Goal: Register for event/course

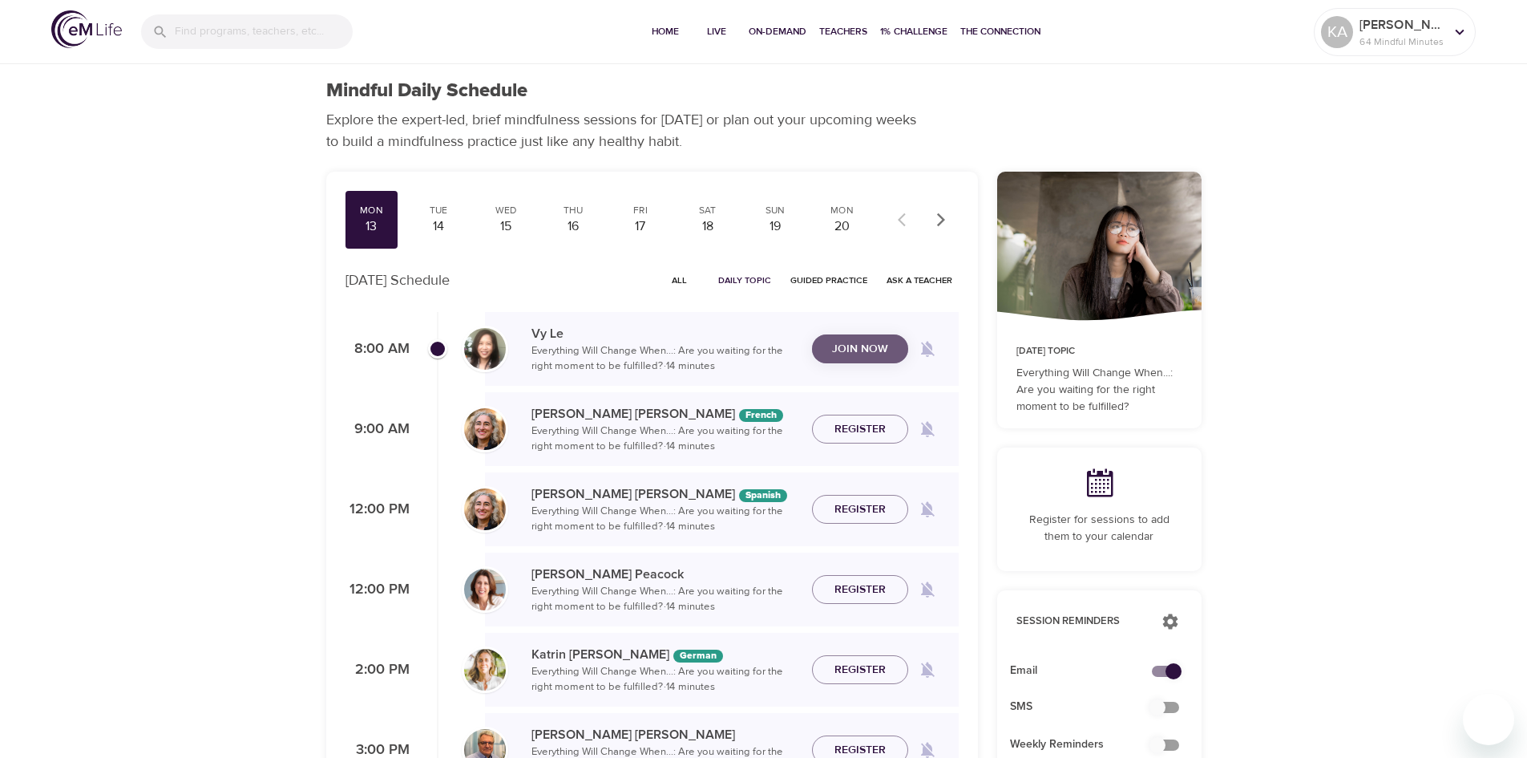
click at [878, 349] on button "Join Now" at bounding box center [860, 349] width 96 height 30
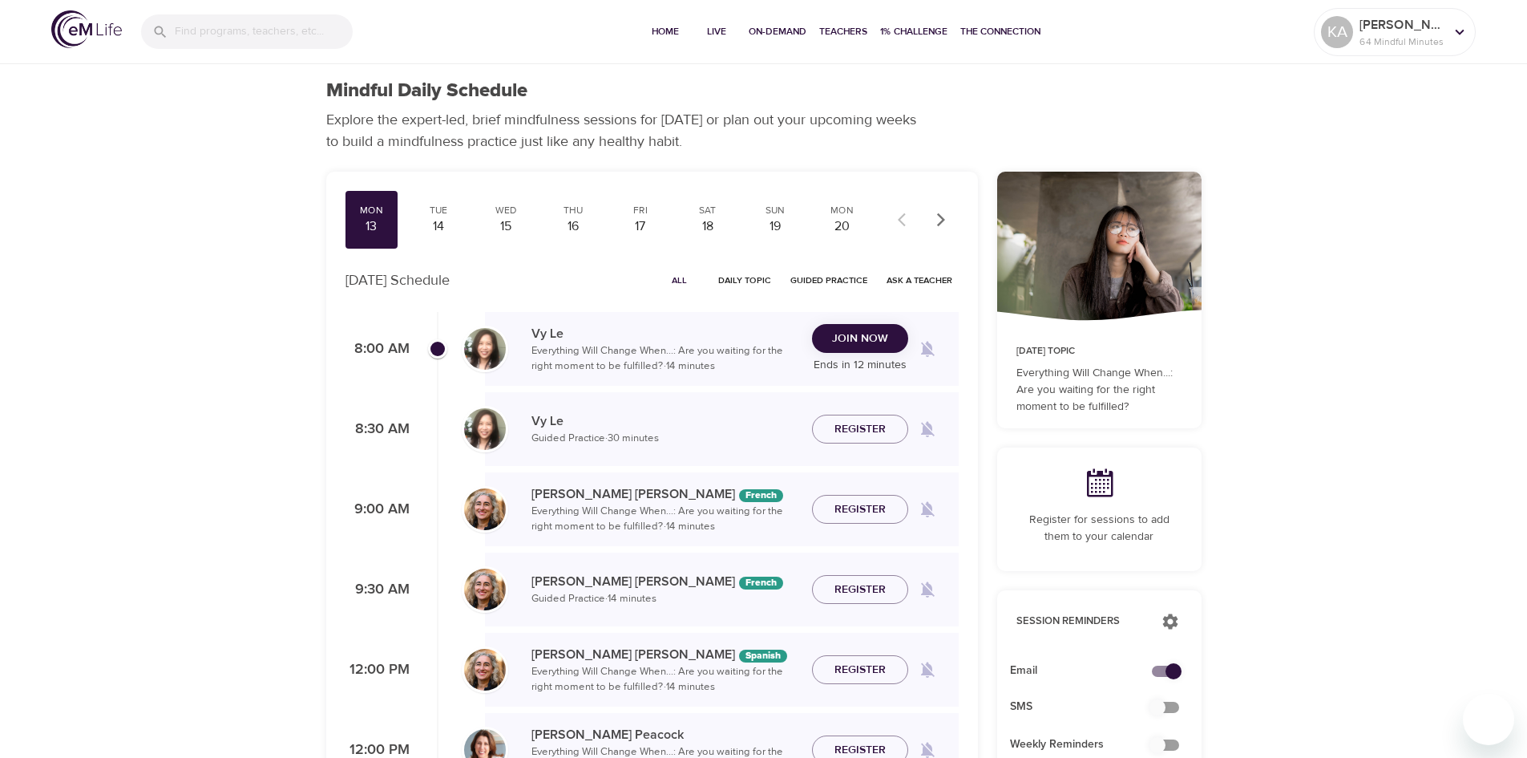
click at [882, 353] on button "Join Now" at bounding box center [860, 339] width 96 height 30
click at [848, 335] on span "Join Now" at bounding box center [860, 339] width 56 height 20
click at [834, 343] on span "Join Now" at bounding box center [860, 339] width 56 height 20
click at [884, 340] on span "Join Now" at bounding box center [860, 339] width 56 height 20
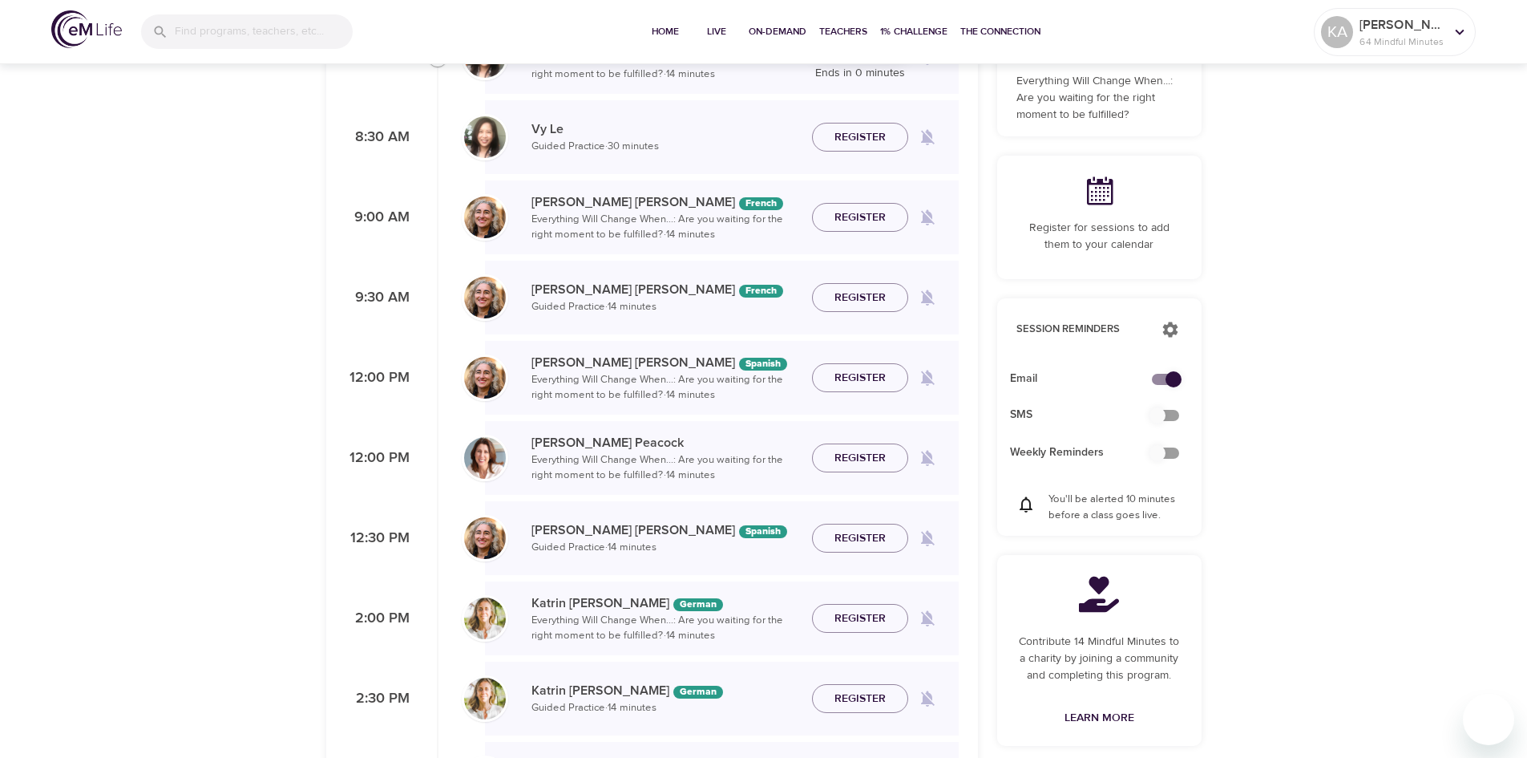
scroll to position [321, 0]
